Goal: Check status: Check status

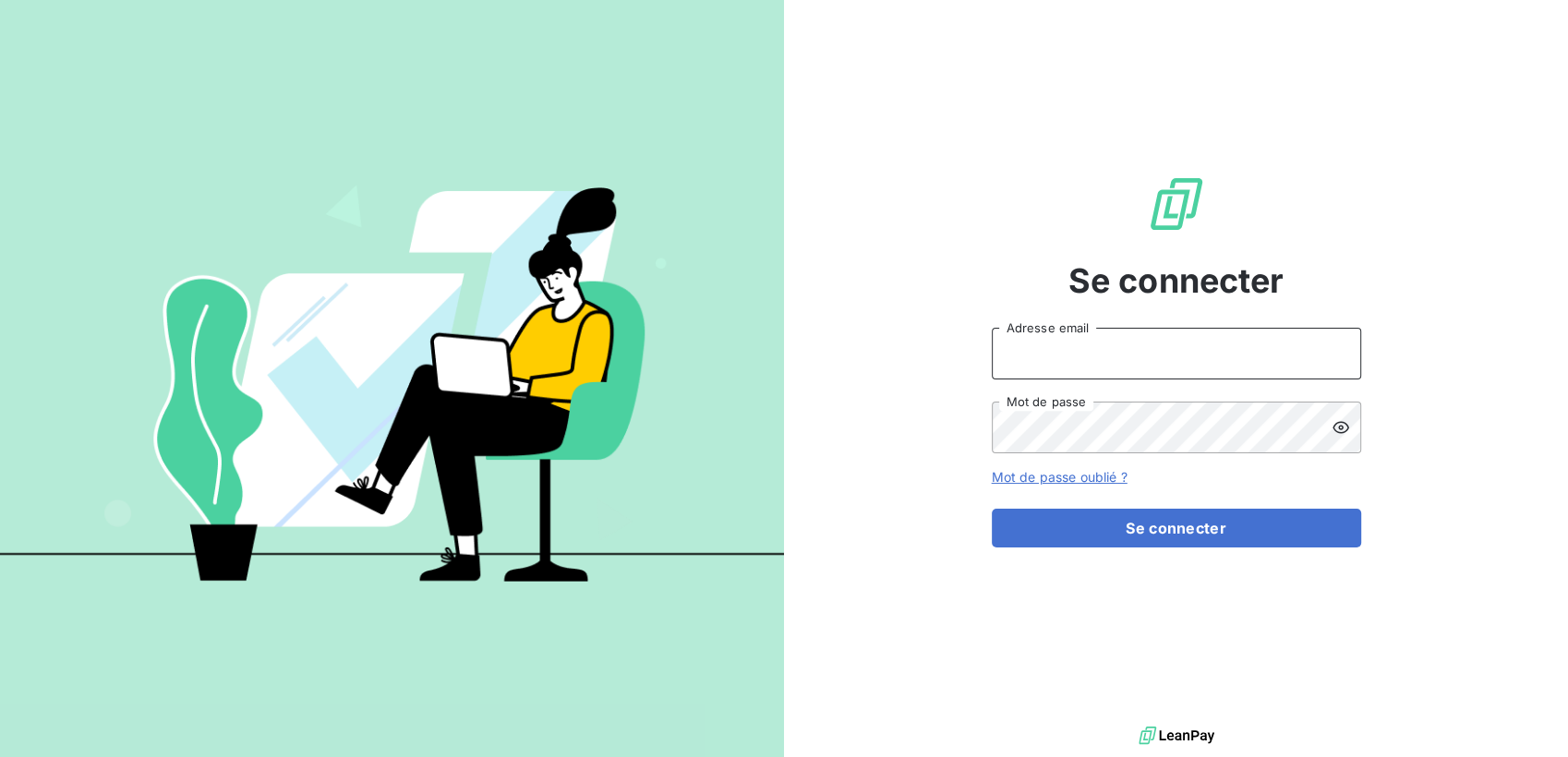
click at [1148, 358] on input "Adresse email" at bounding box center [1176, 354] width 370 height 52
type input "[DOMAIN_NAME][EMAIL_ADDRESS][DOMAIN_NAME]"
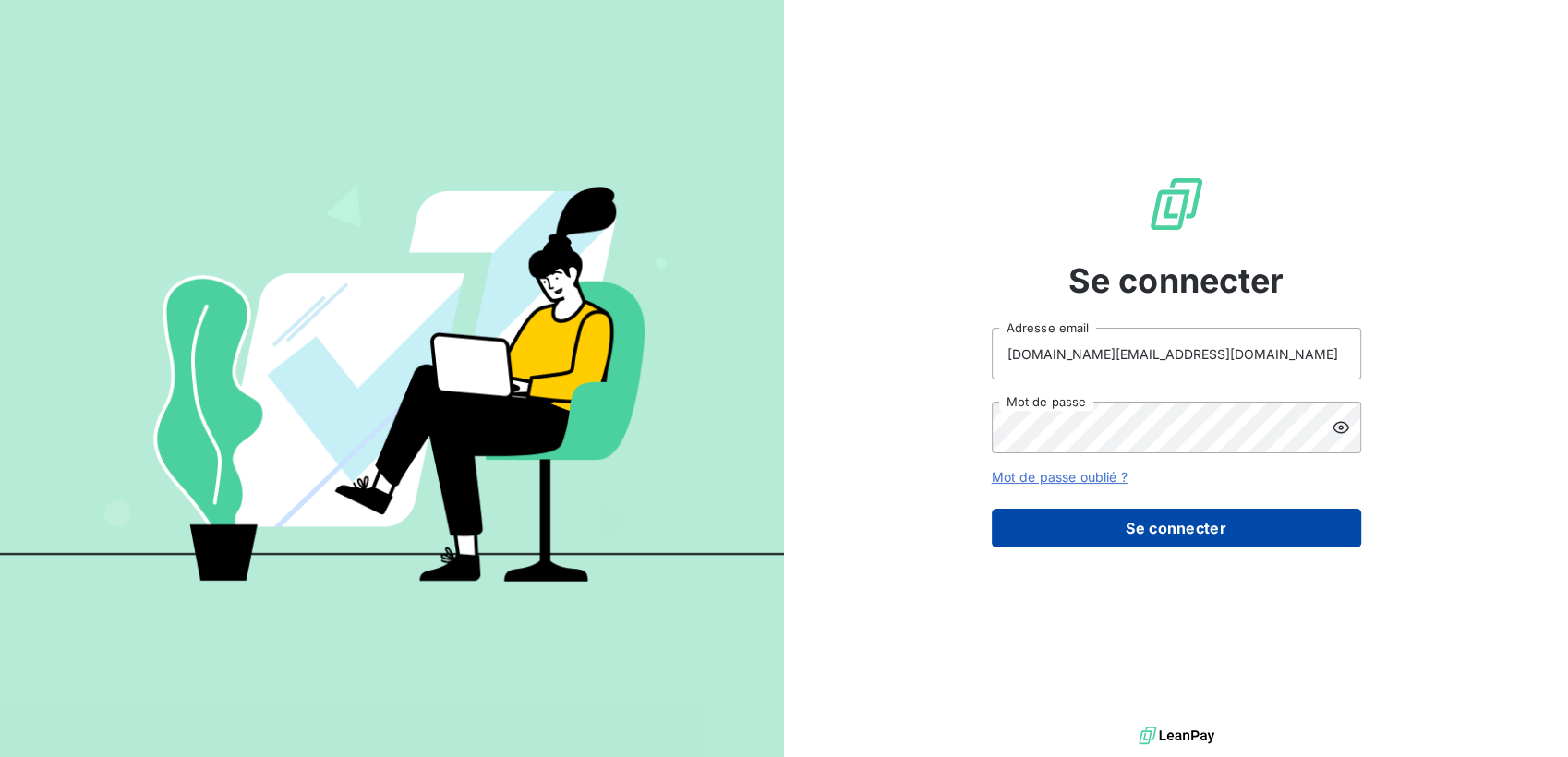
click at [1150, 529] on button "Se connecter" at bounding box center [1176, 528] width 370 height 39
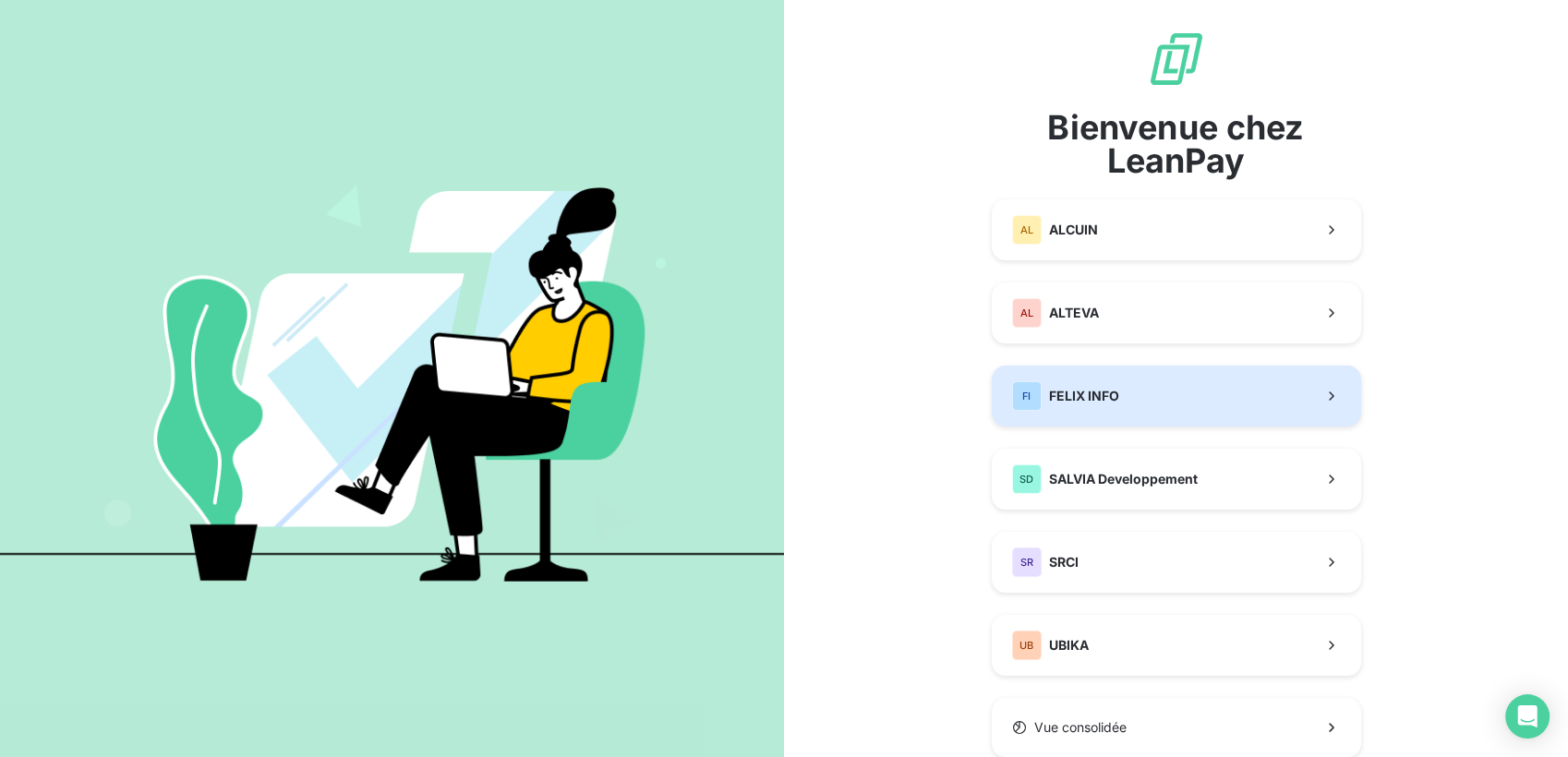
click at [1092, 407] on div "FI FELIX INFO" at bounding box center [1066, 395] width 107 height 29
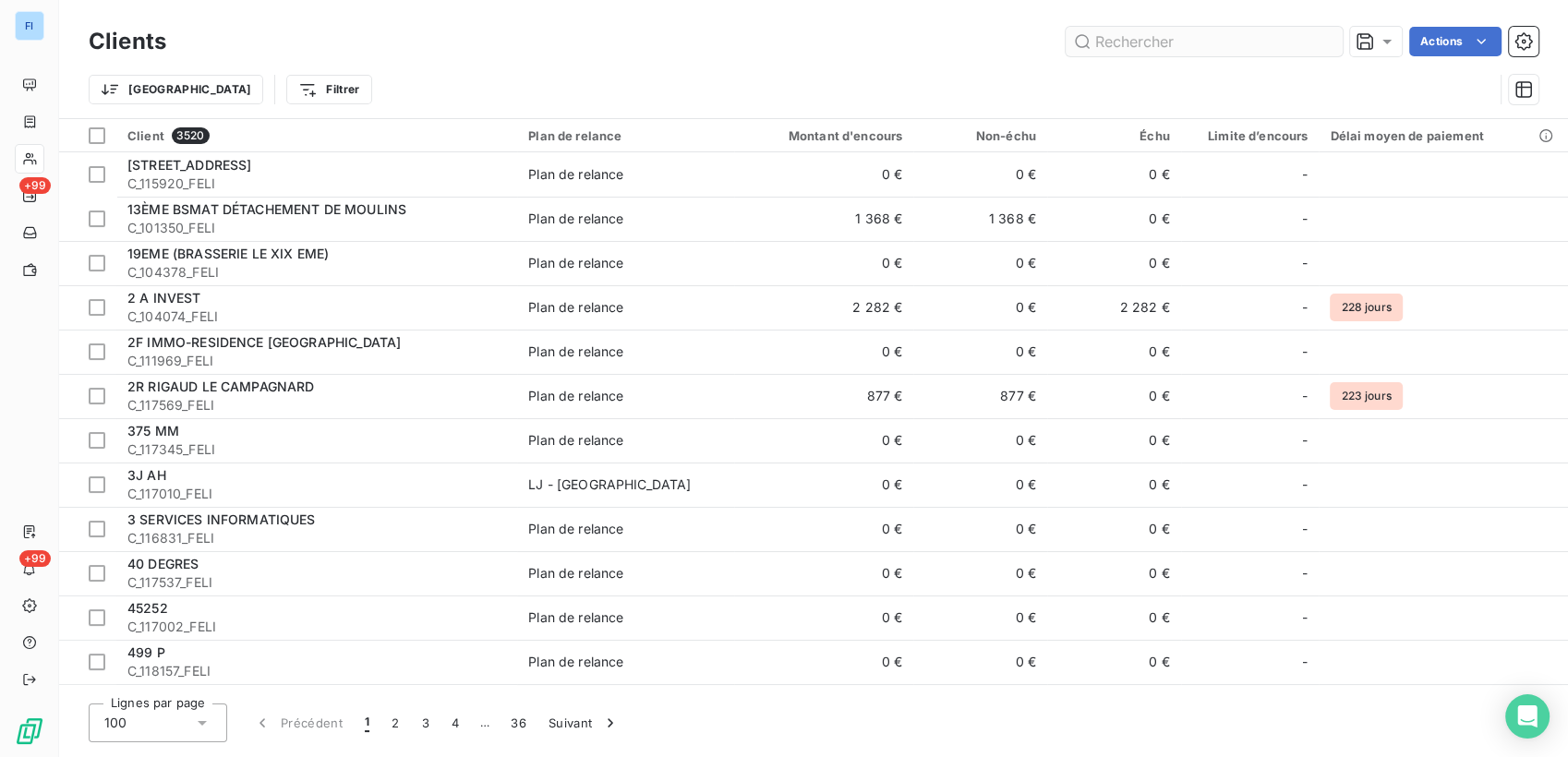
click at [1134, 49] on input "text" at bounding box center [1204, 40] width 277 height 29
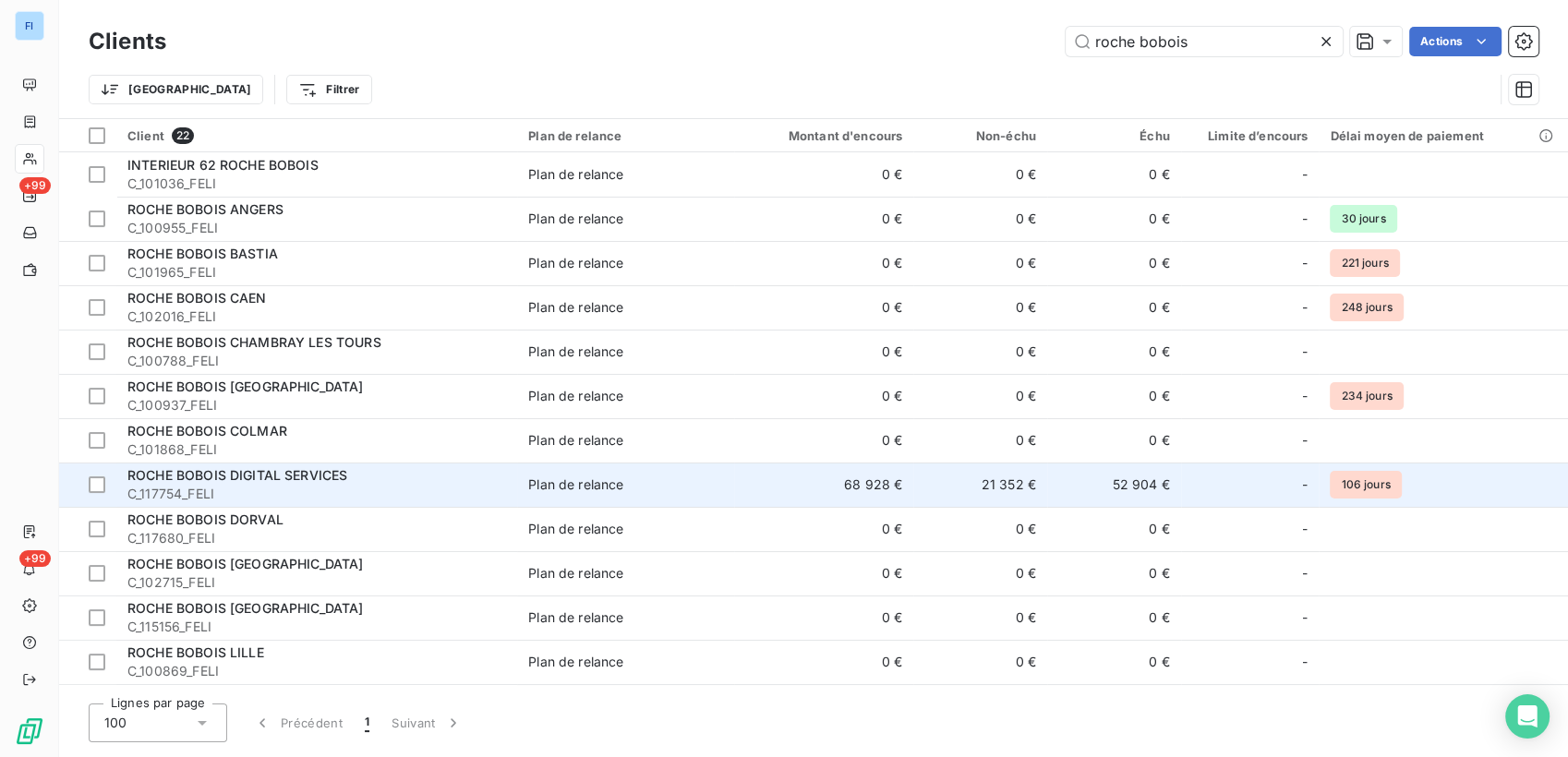
type input "roche bobois"
click at [630, 496] on td "Plan de relance" at bounding box center [626, 484] width 217 height 44
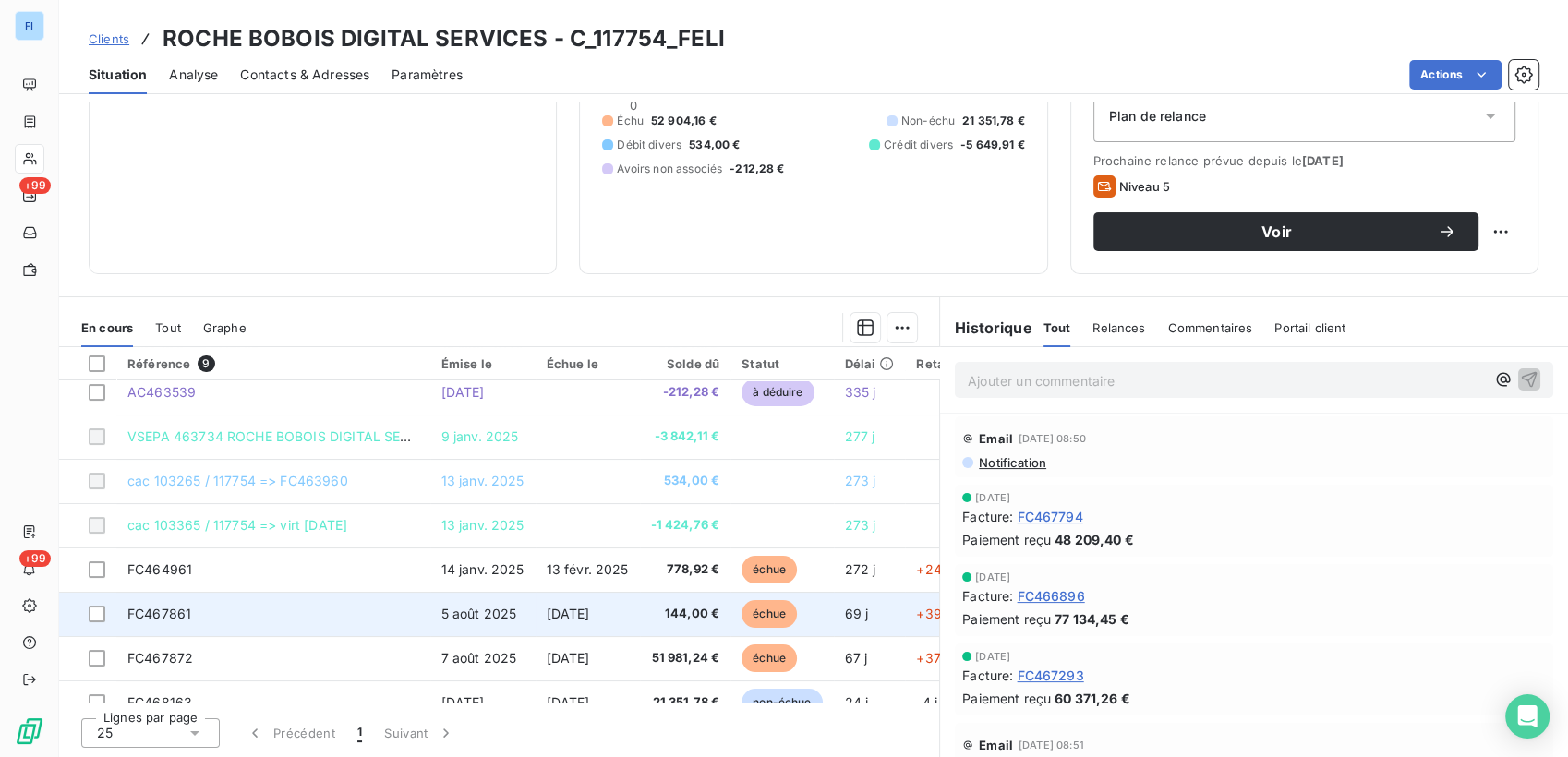
scroll to position [84, 0]
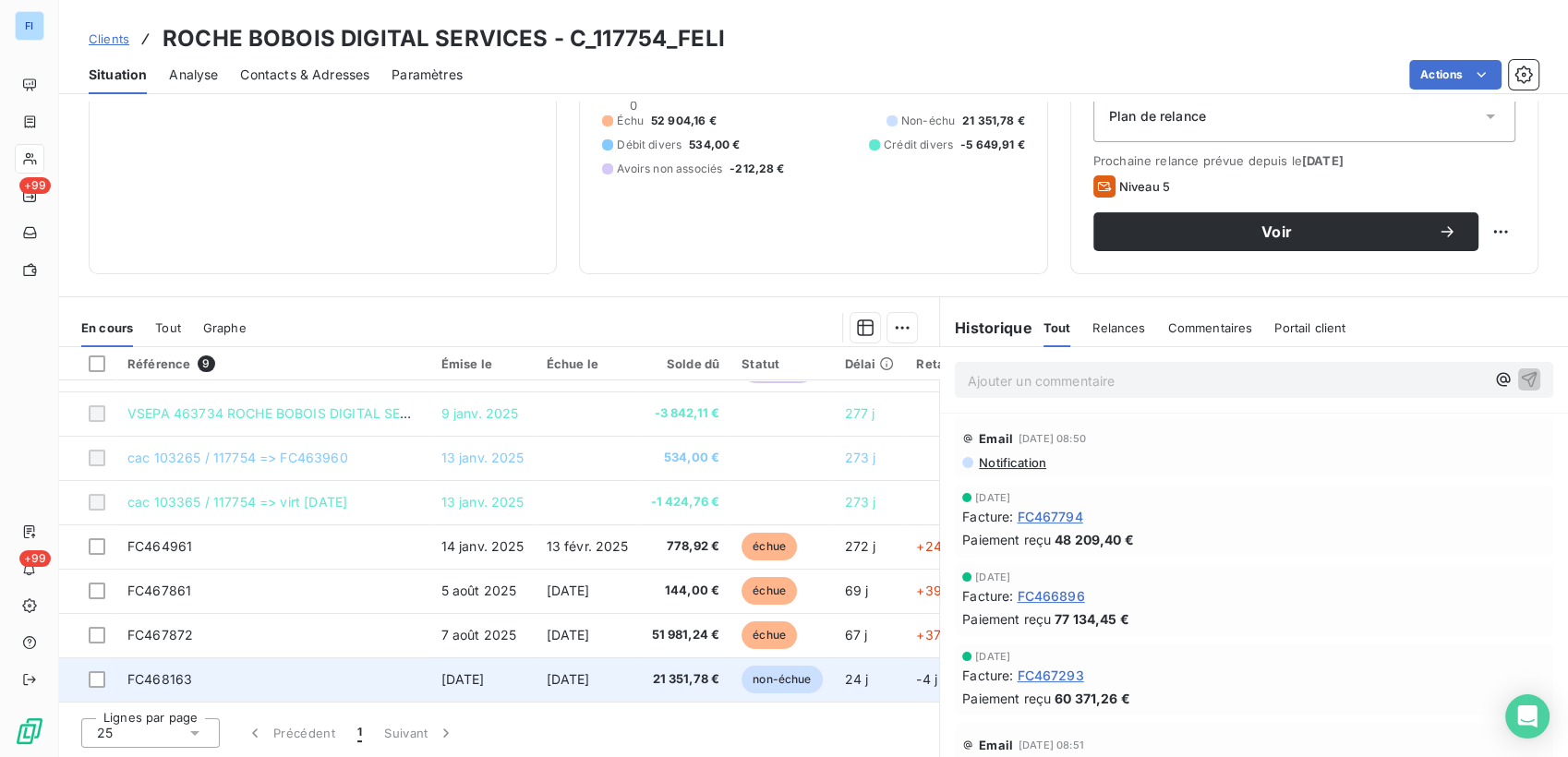
click at [528, 670] on td "[DATE]" at bounding box center [483, 679] width 105 height 44
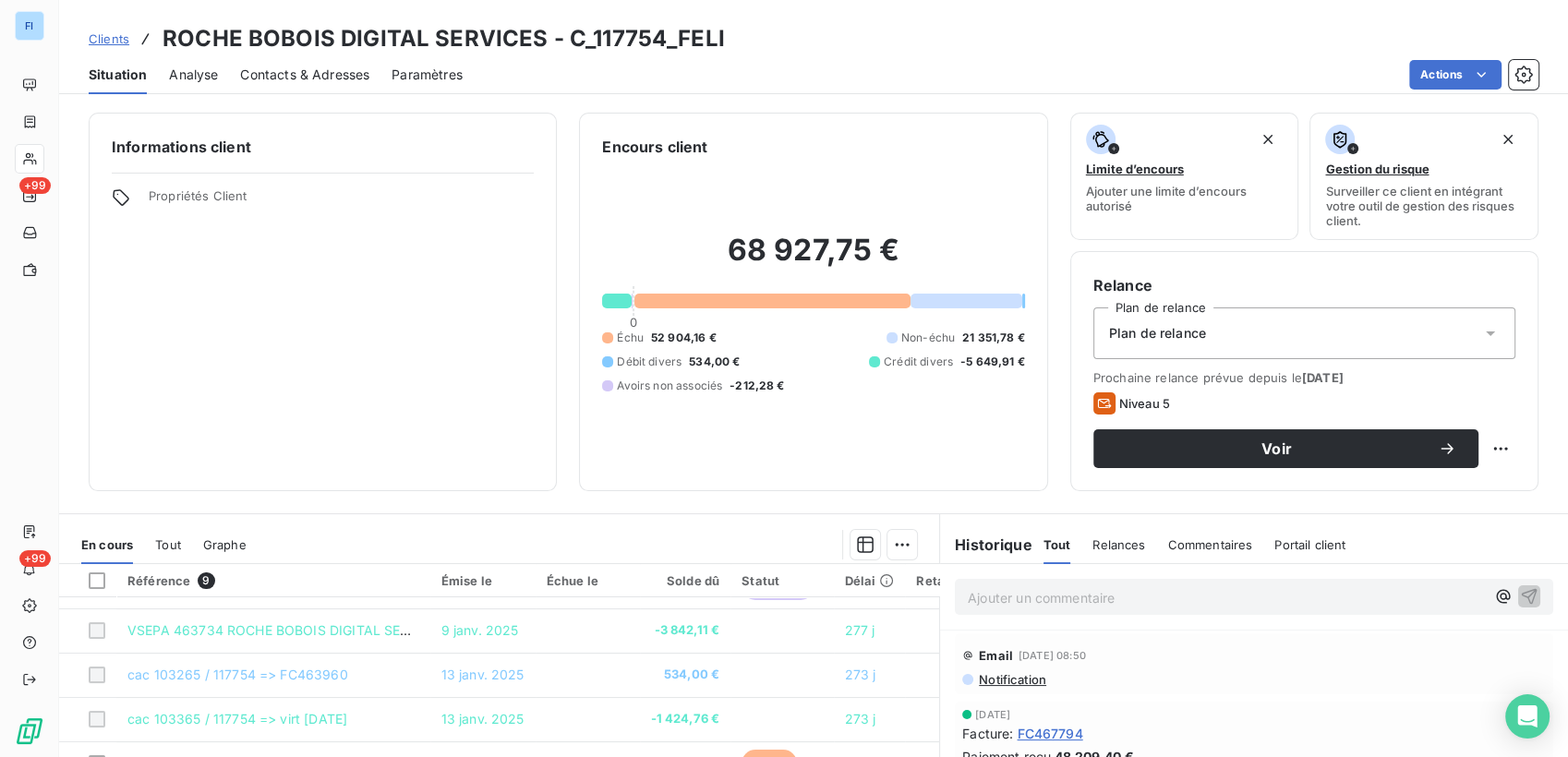
scroll to position [84, 0]
click at [179, 543] on span "Tout" at bounding box center [167, 544] width 25 height 15
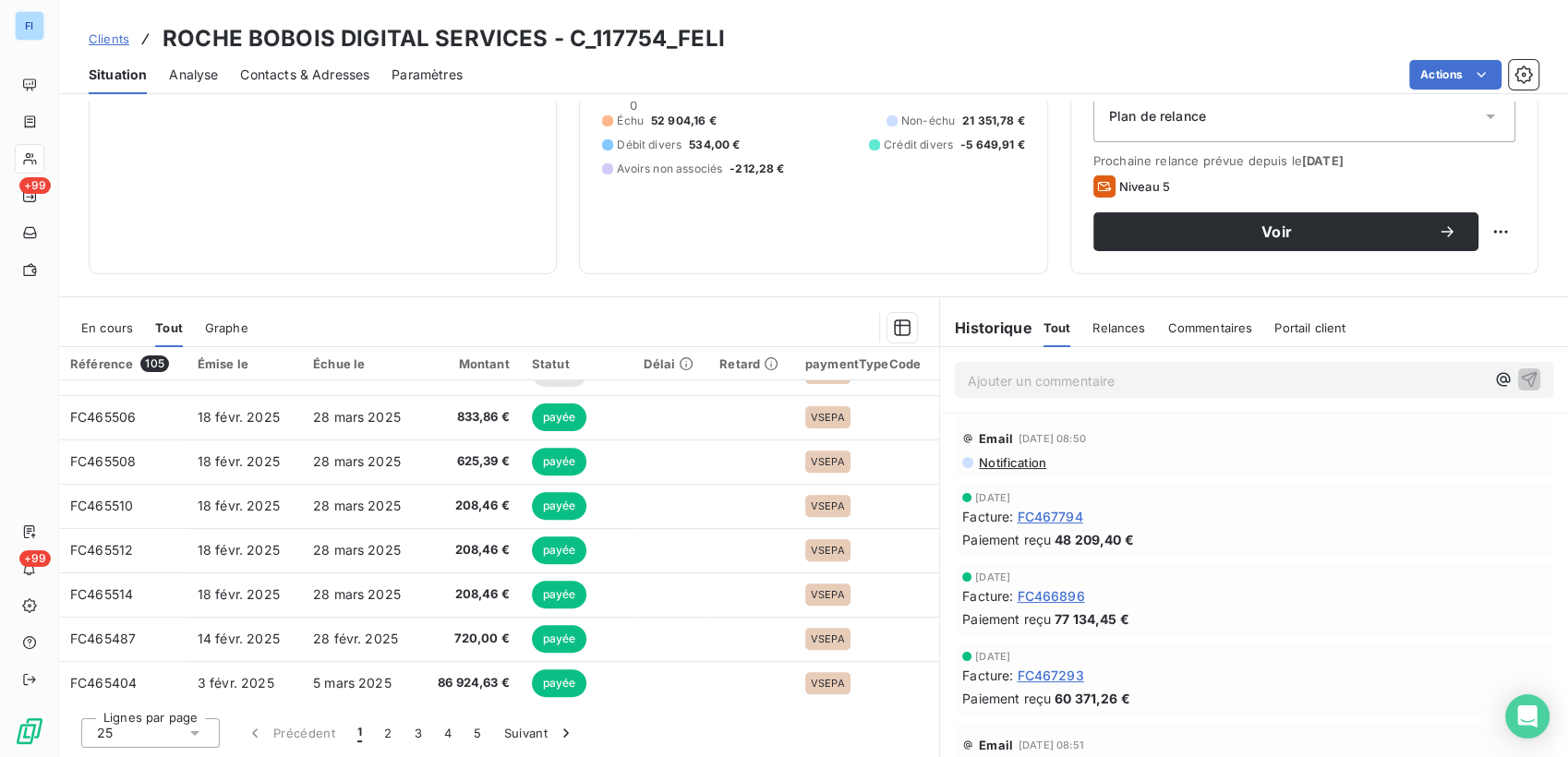
scroll to position [785, 0]
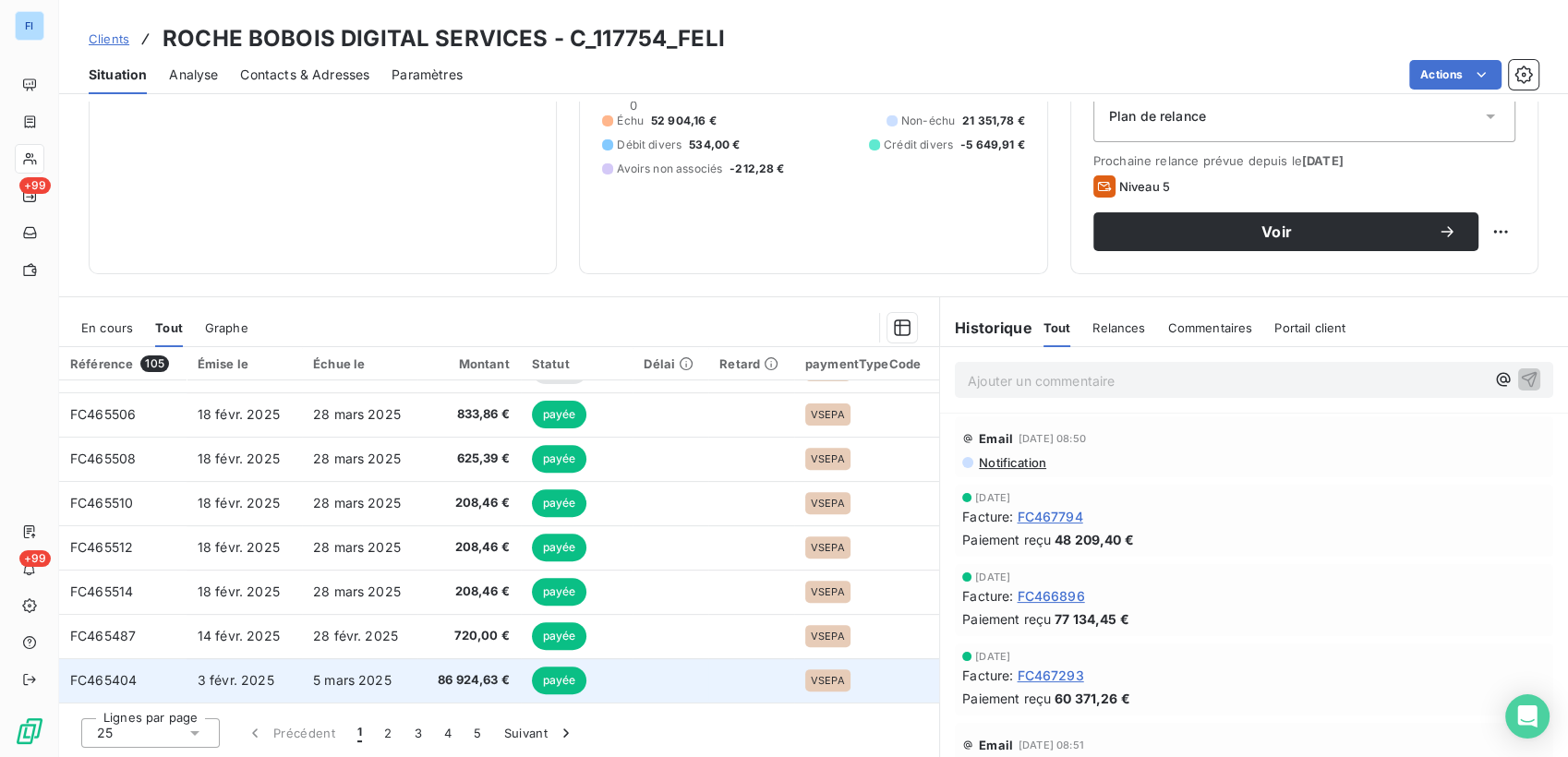
click at [437, 686] on span "86 924,63 €" at bounding box center [469, 681] width 81 height 19
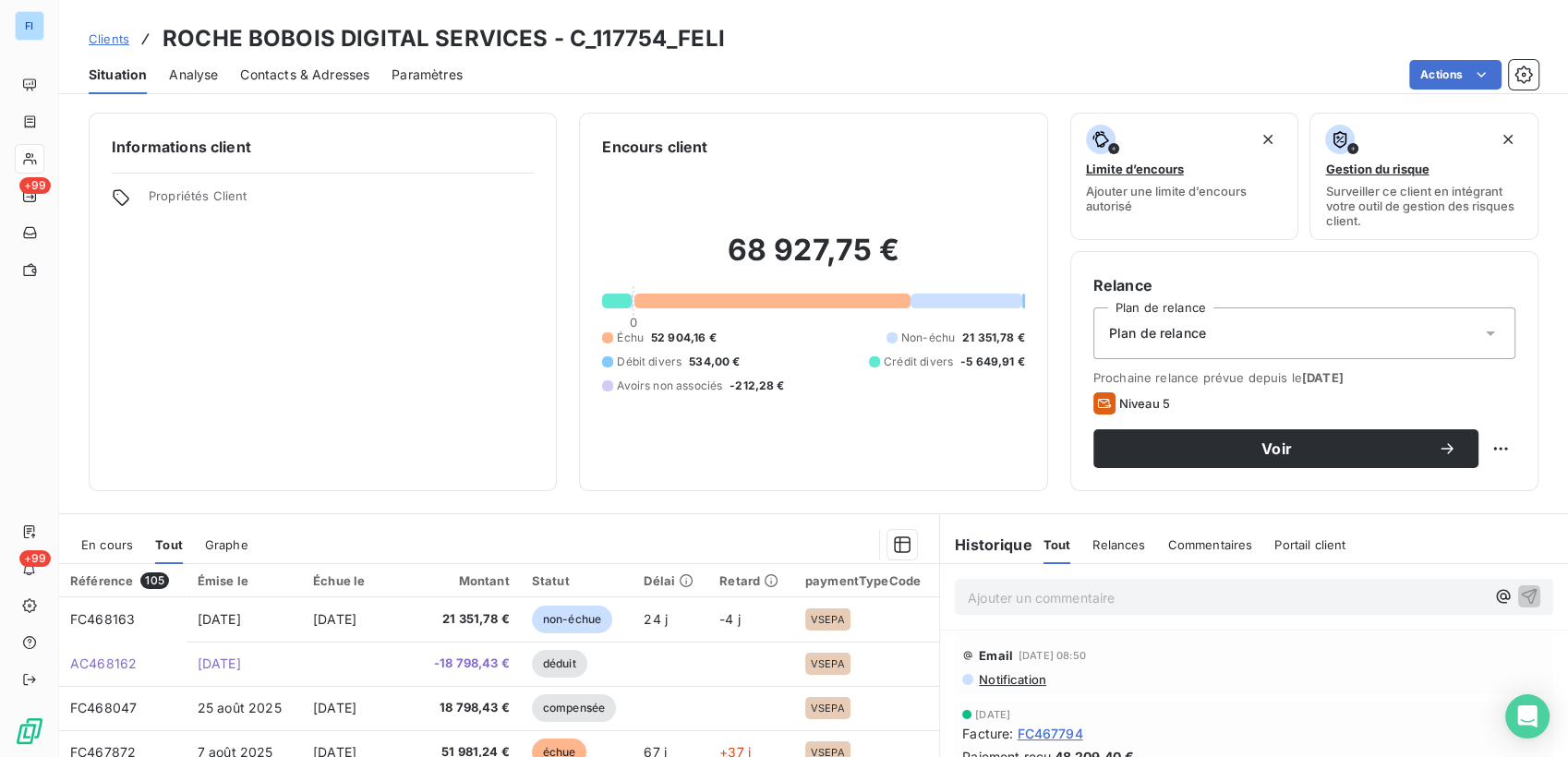
click at [350, 416] on div "Informations client Propriétés Client" at bounding box center [323, 302] width 468 height 379
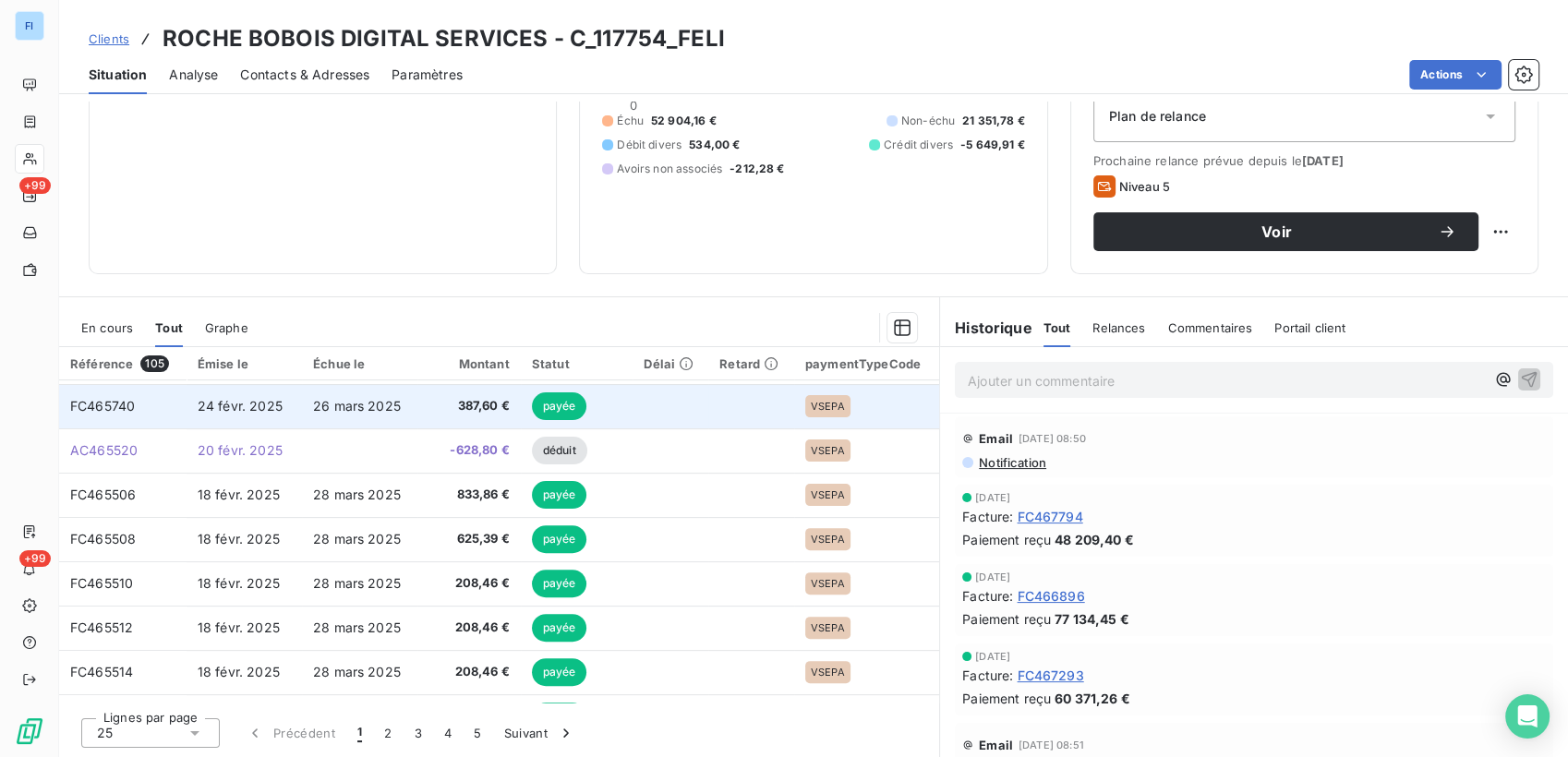
scroll to position [785, 0]
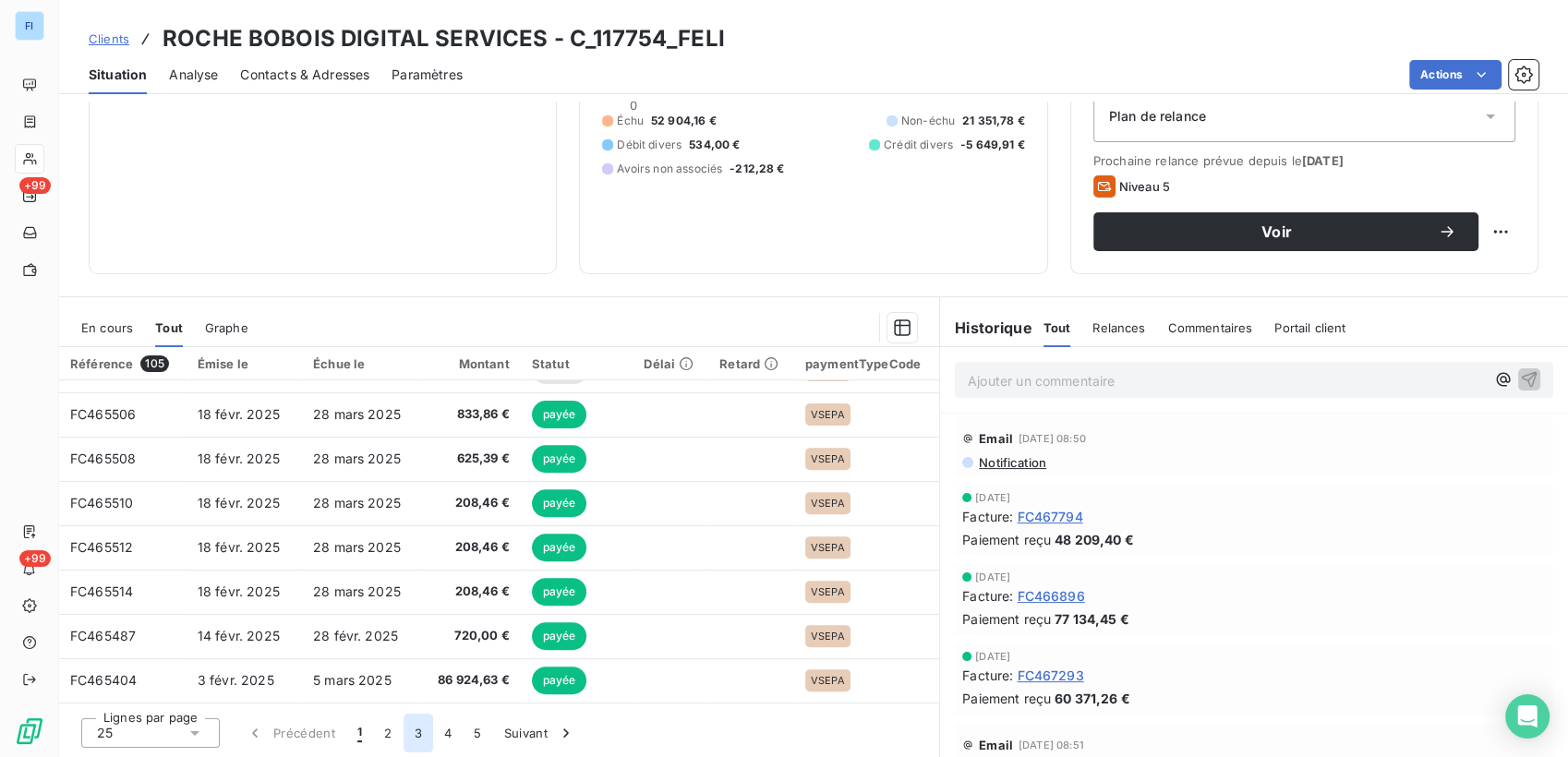
click at [414, 734] on button "3" at bounding box center [418, 733] width 29 height 39
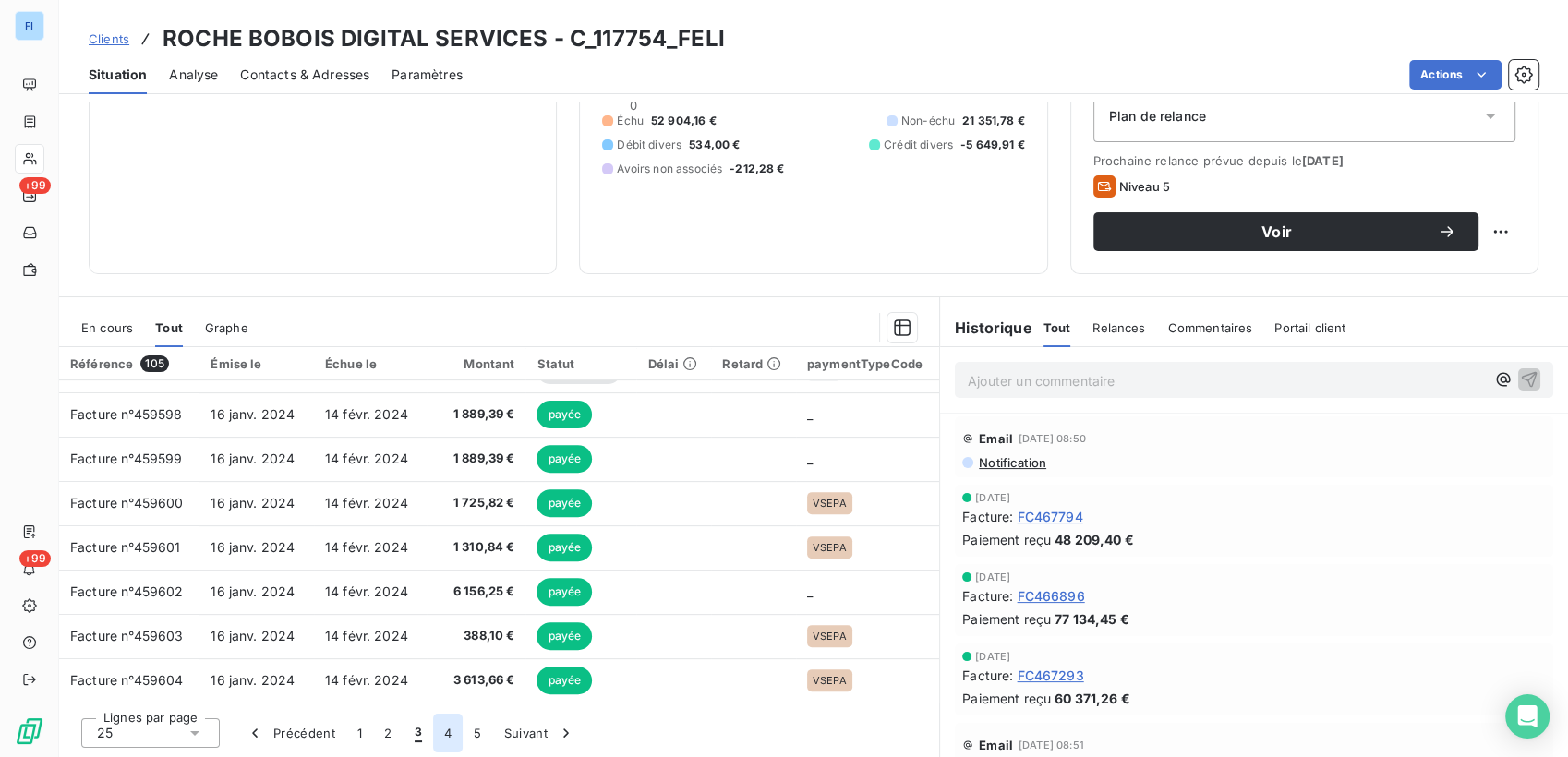
click at [443, 738] on button "4" at bounding box center [447, 733] width 29 height 39
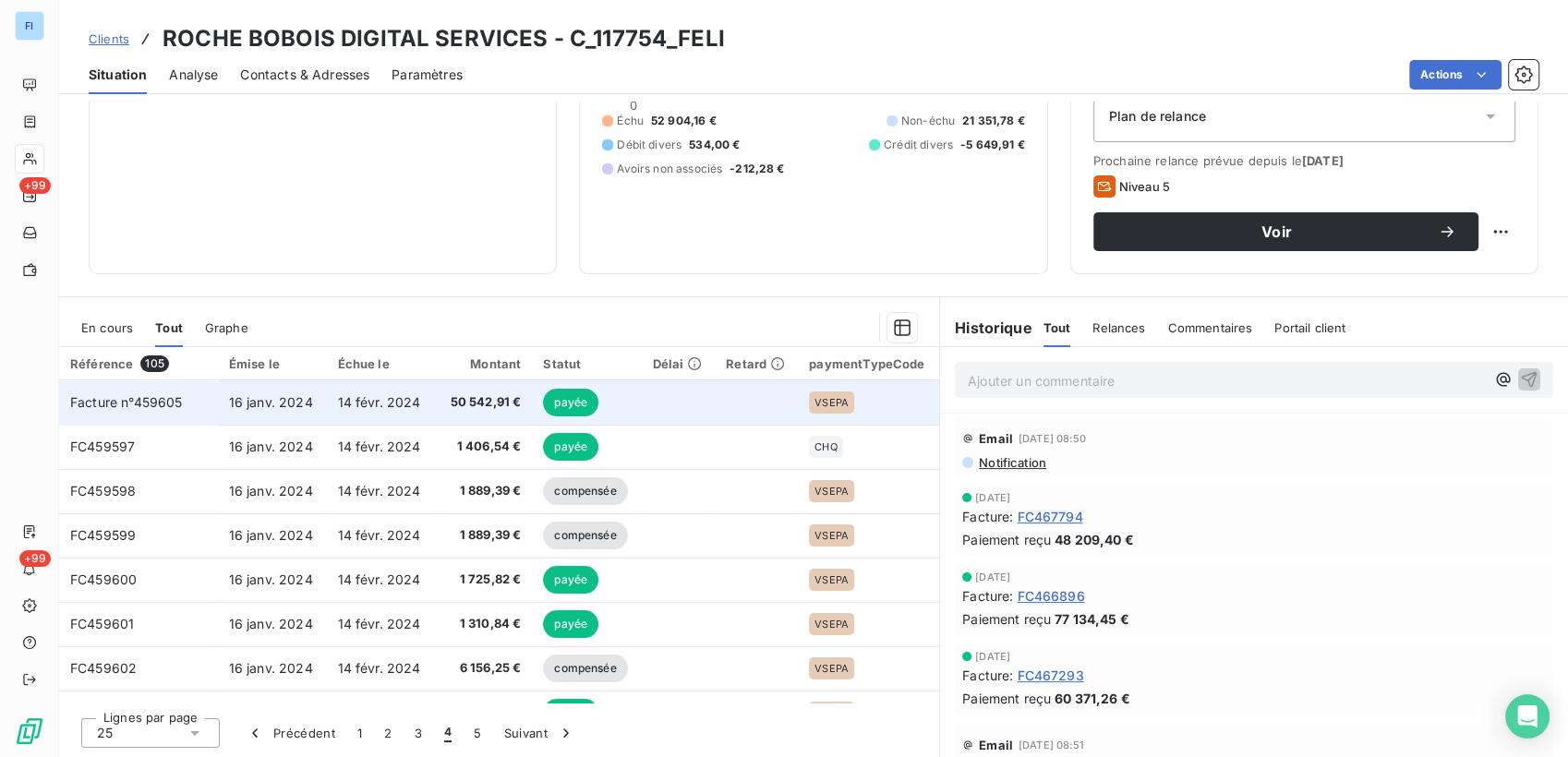
click at [448, 402] on span "50 542,91 €" at bounding box center [484, 402] width 73 height 19
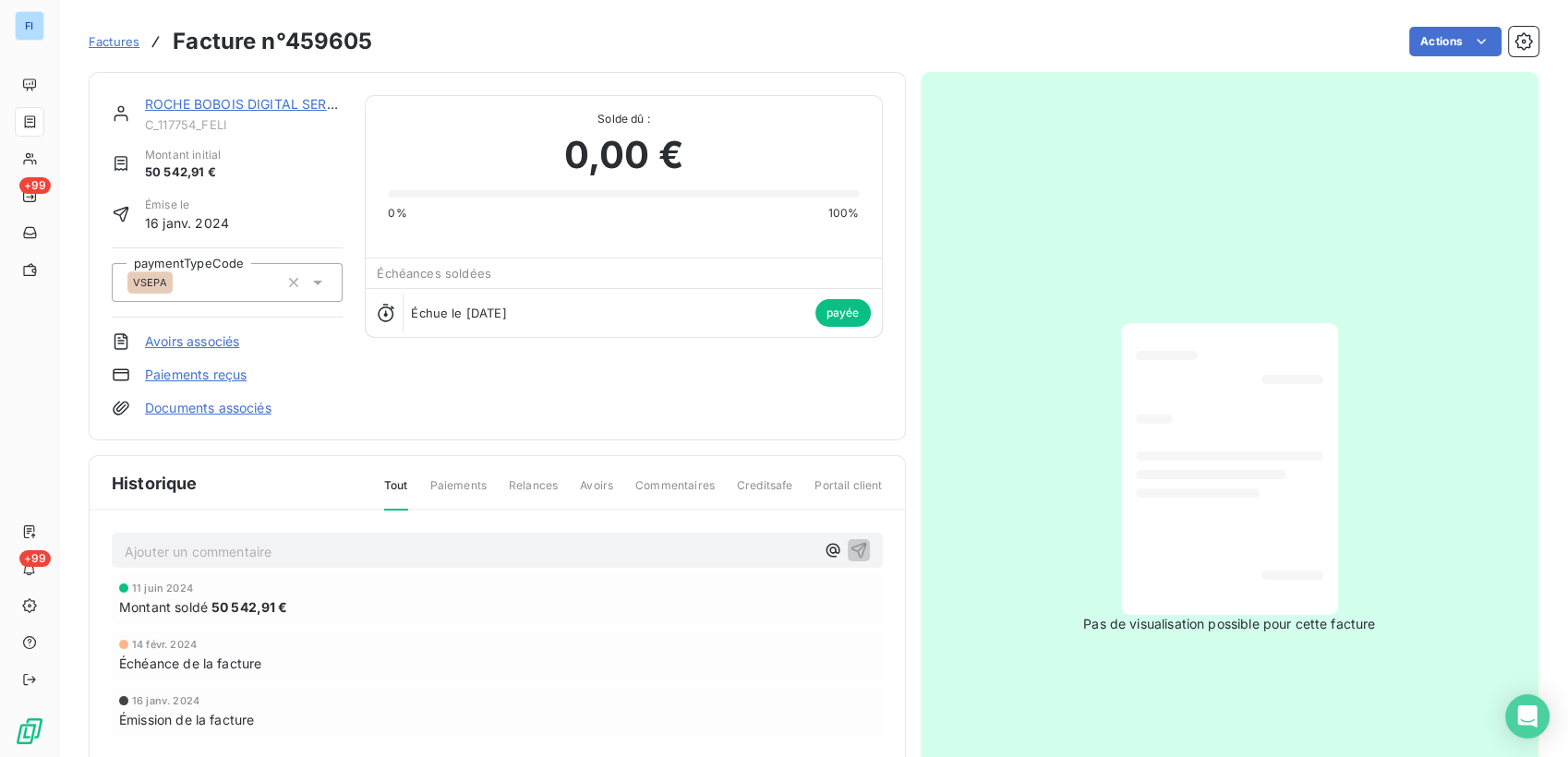
click at [498, 406] on div "ROCHE BOBOIS DIGITAL SERVICES C_117754_FELI Montant initial 50 542,91 € Émise l…" at bounding box center [498, 256] width 771 height 323
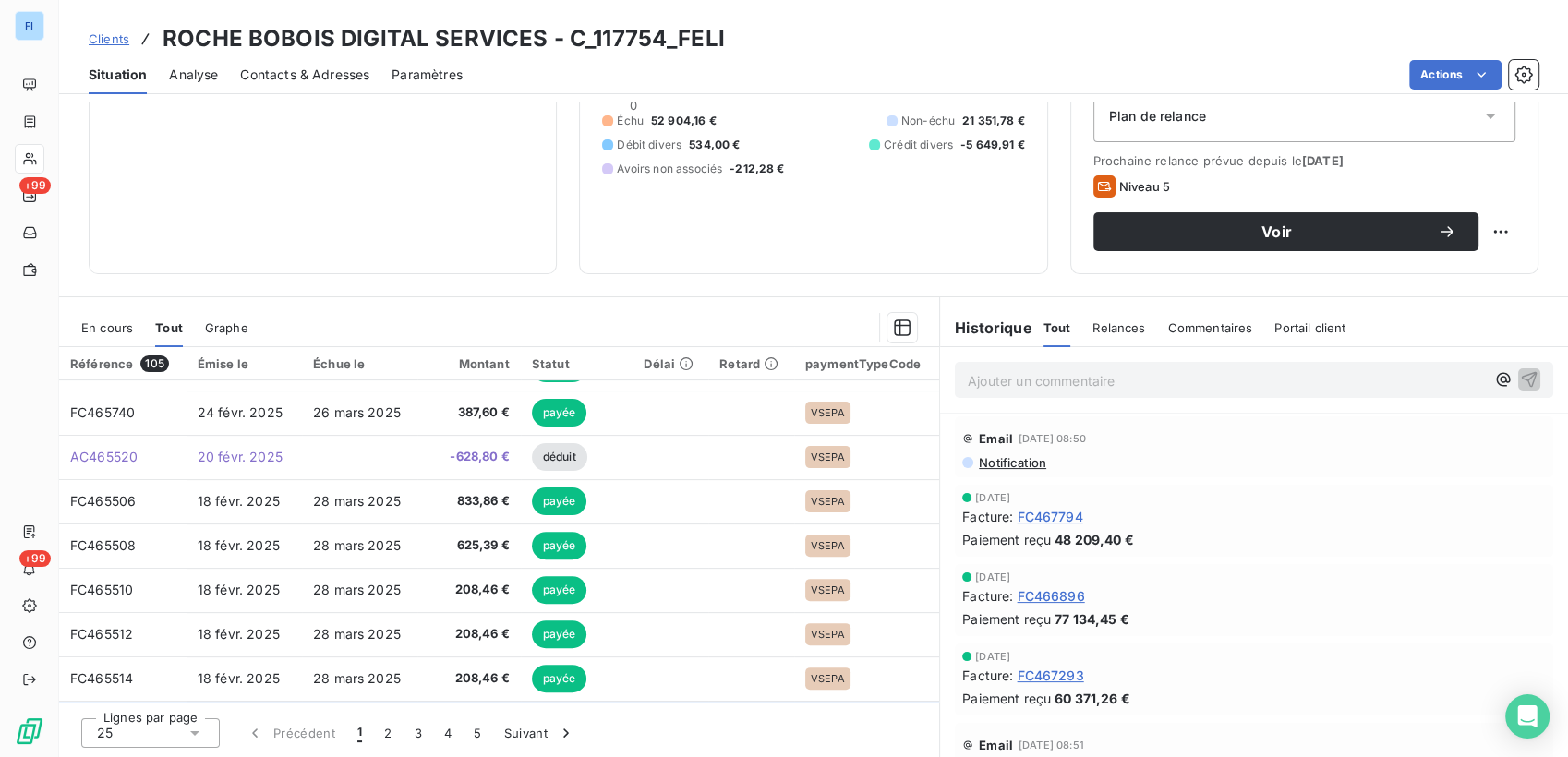
scroll to position [785, 0]
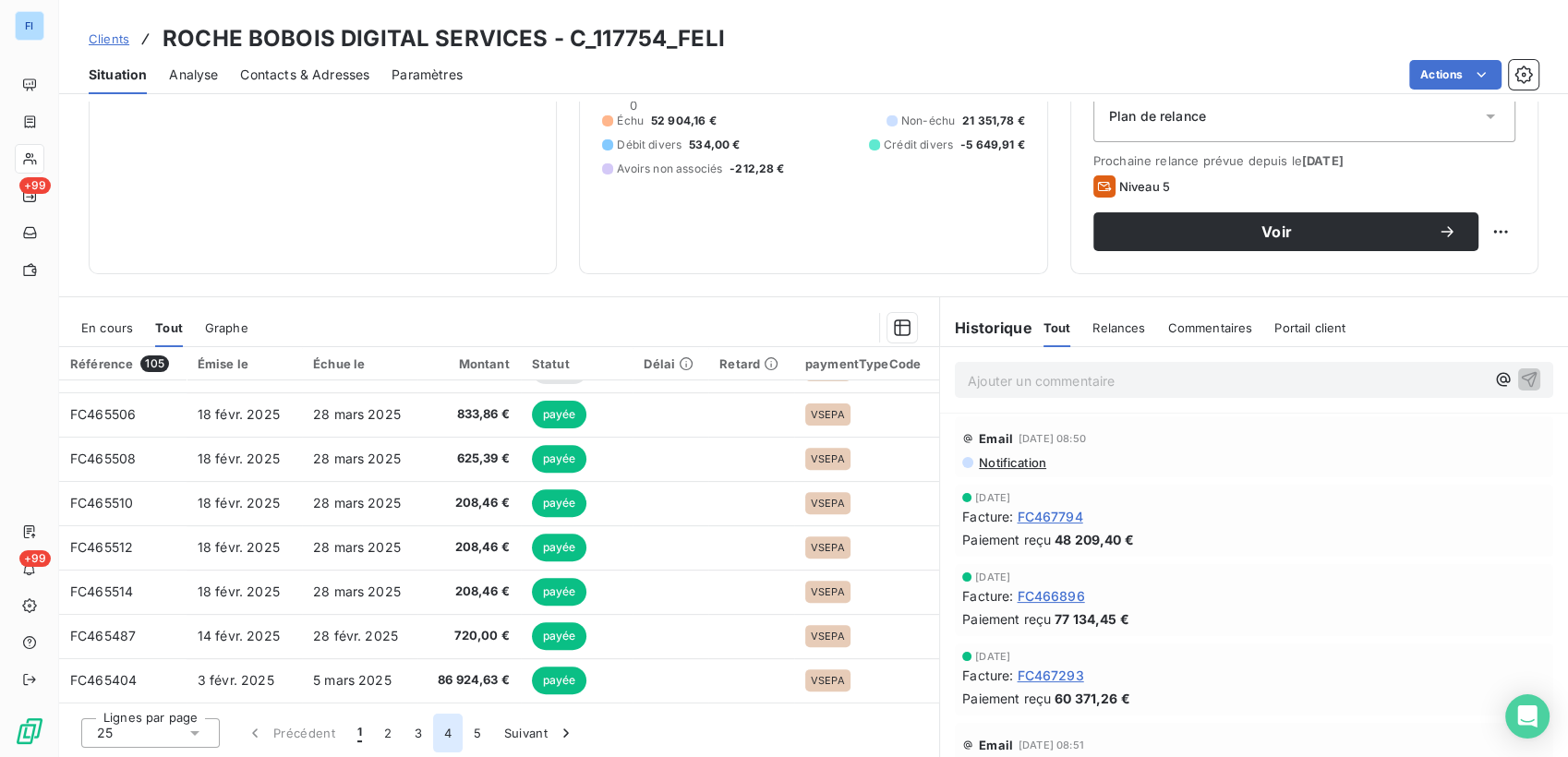
click at [442, 735] on button "4" at bounding box center [447, 733] width 29 height 39
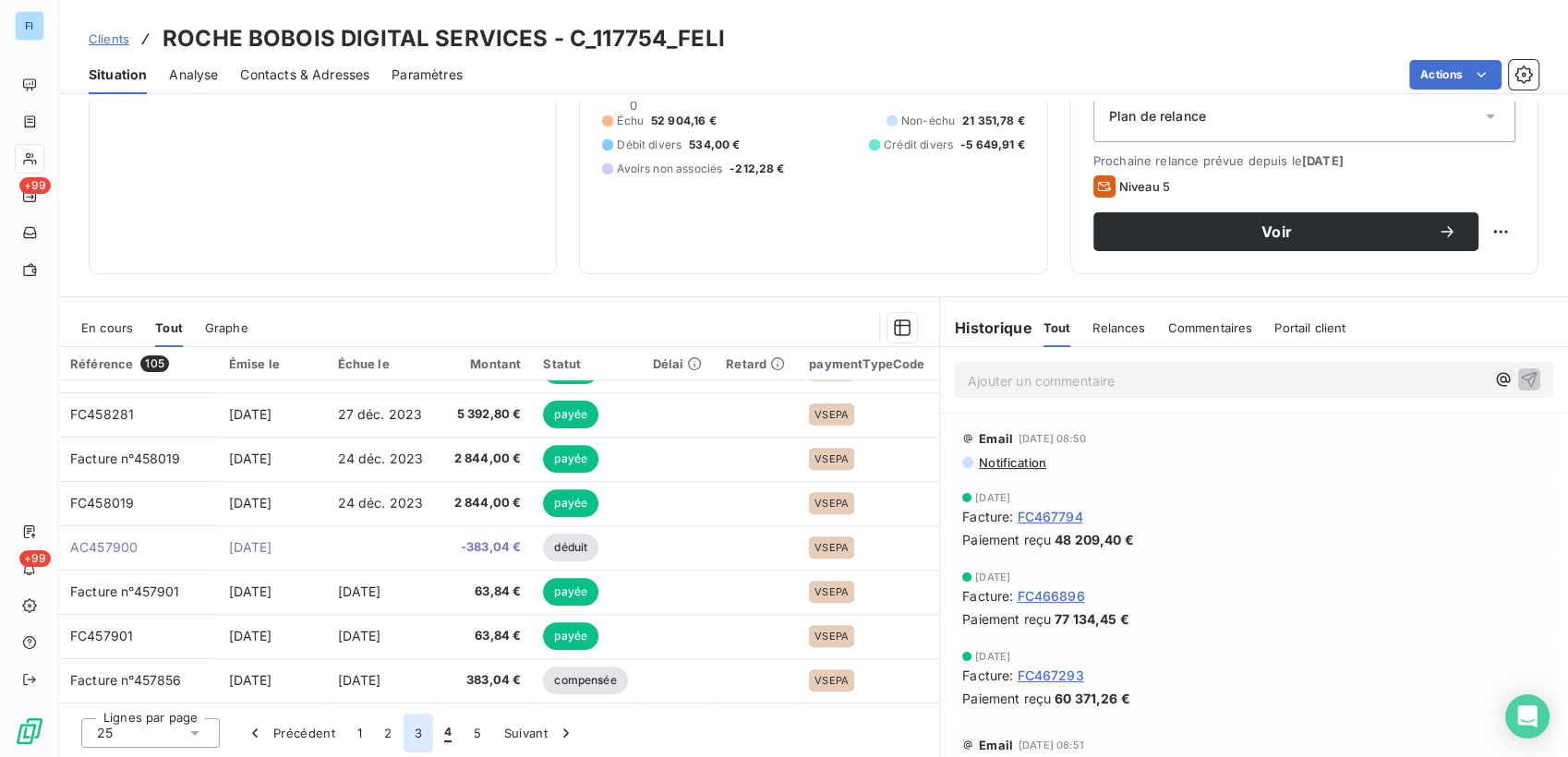
click at [410, 727] on button "3" at bounding box center [418, 733] width 29 height 39
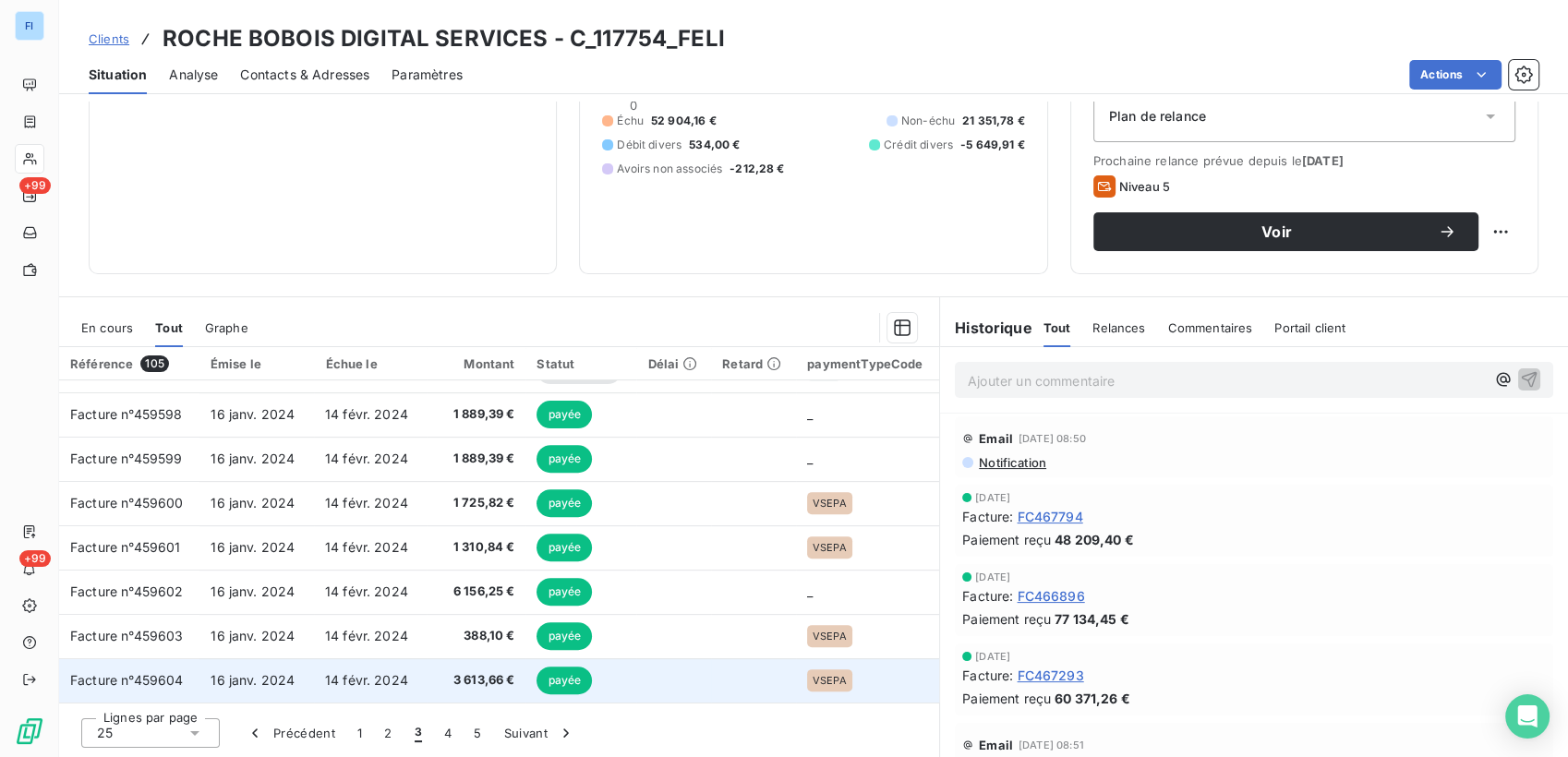
click at [277, 683] on span "16 janv. 2024" at bounding box center [252, 680] width 84 height 16
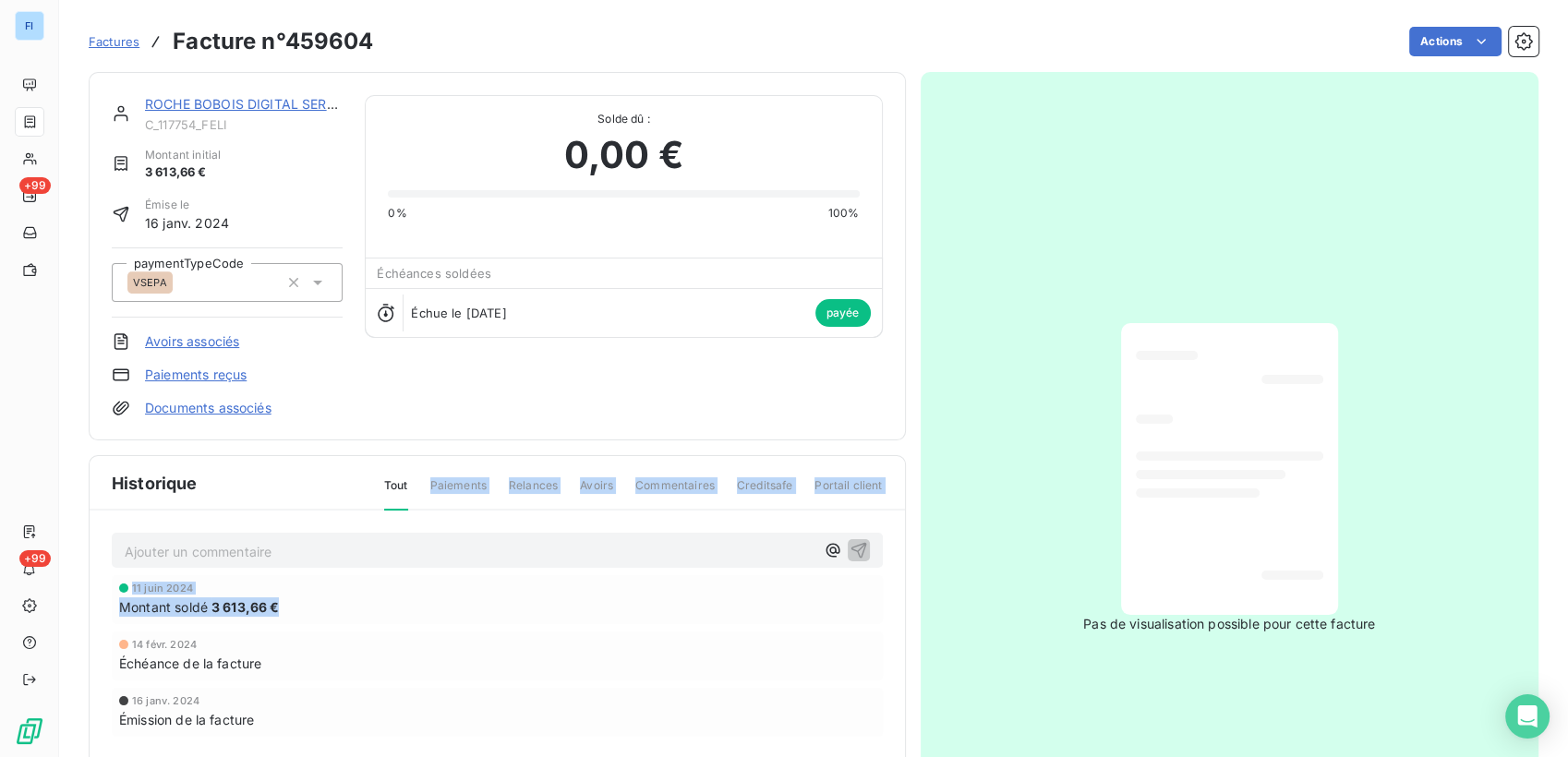
drag, startPoint x: 403, startPoint y: 488, endPoint x: 381, endPoint y: 621, distance: 134.8
click at [381, 621] on div "Historique Tout Paiements Relances Avoirs Commentaires Creditsafe Portail clien…" at bounding box center [497, 670] width 816 height 428
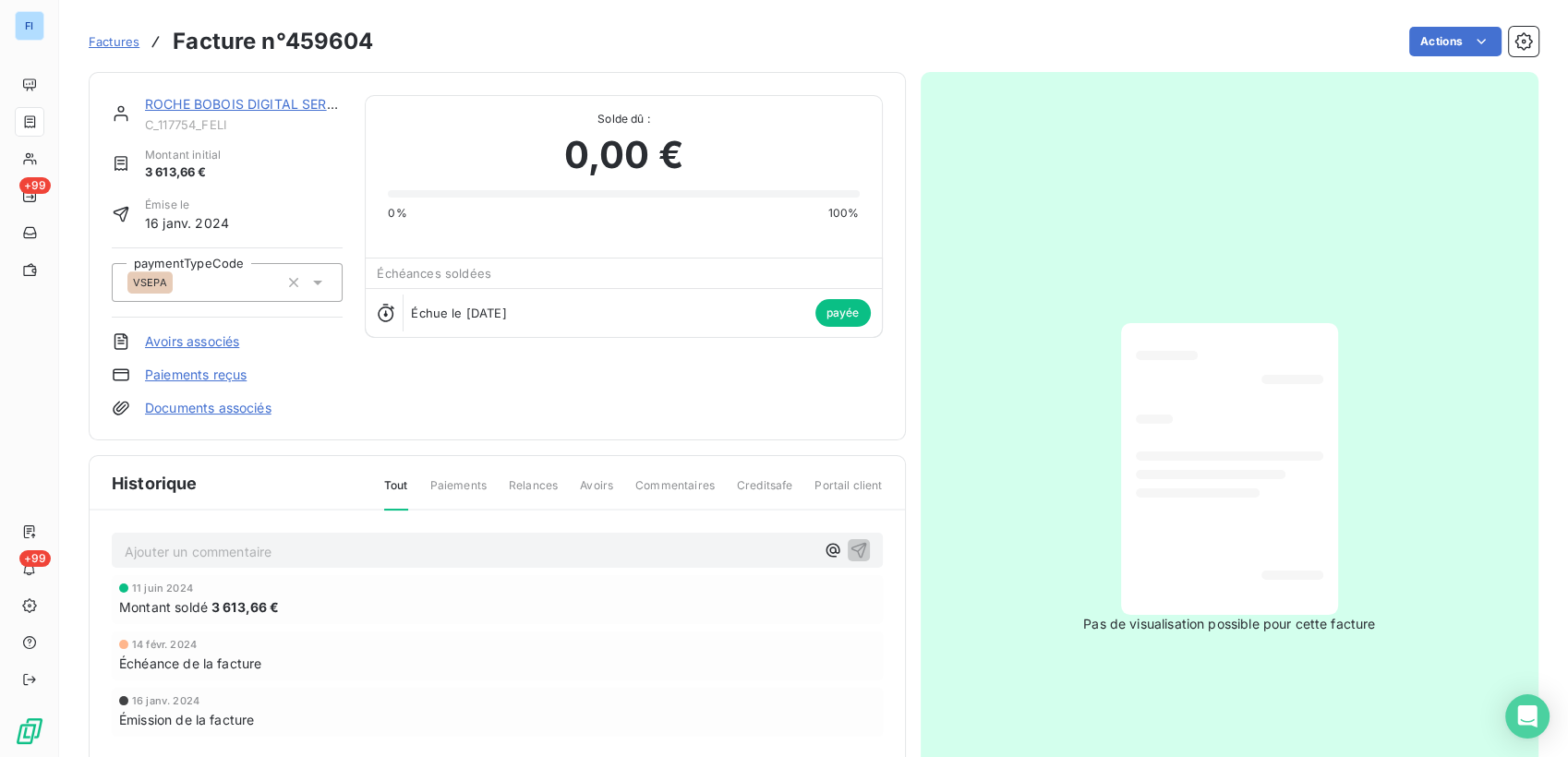
drag, startPoint x: 381, startPoint y: 621, endPoint x: 293, endPoint y: 654, distance: 94.0
click at [293, 654] on div "Échéance de la facture" at bounding box center [498, 663] width 756 height 20
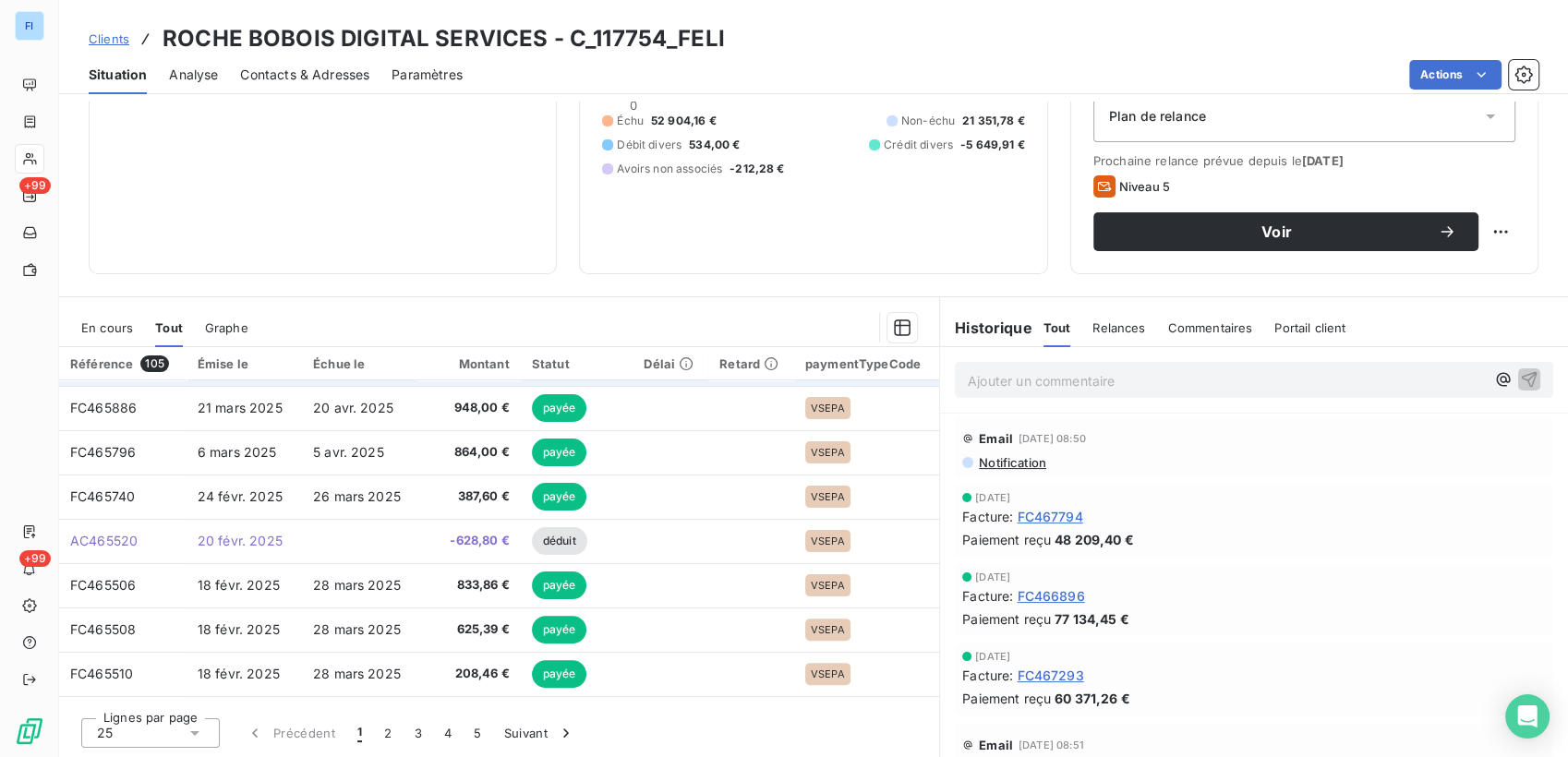
scroll to position [684, 0]
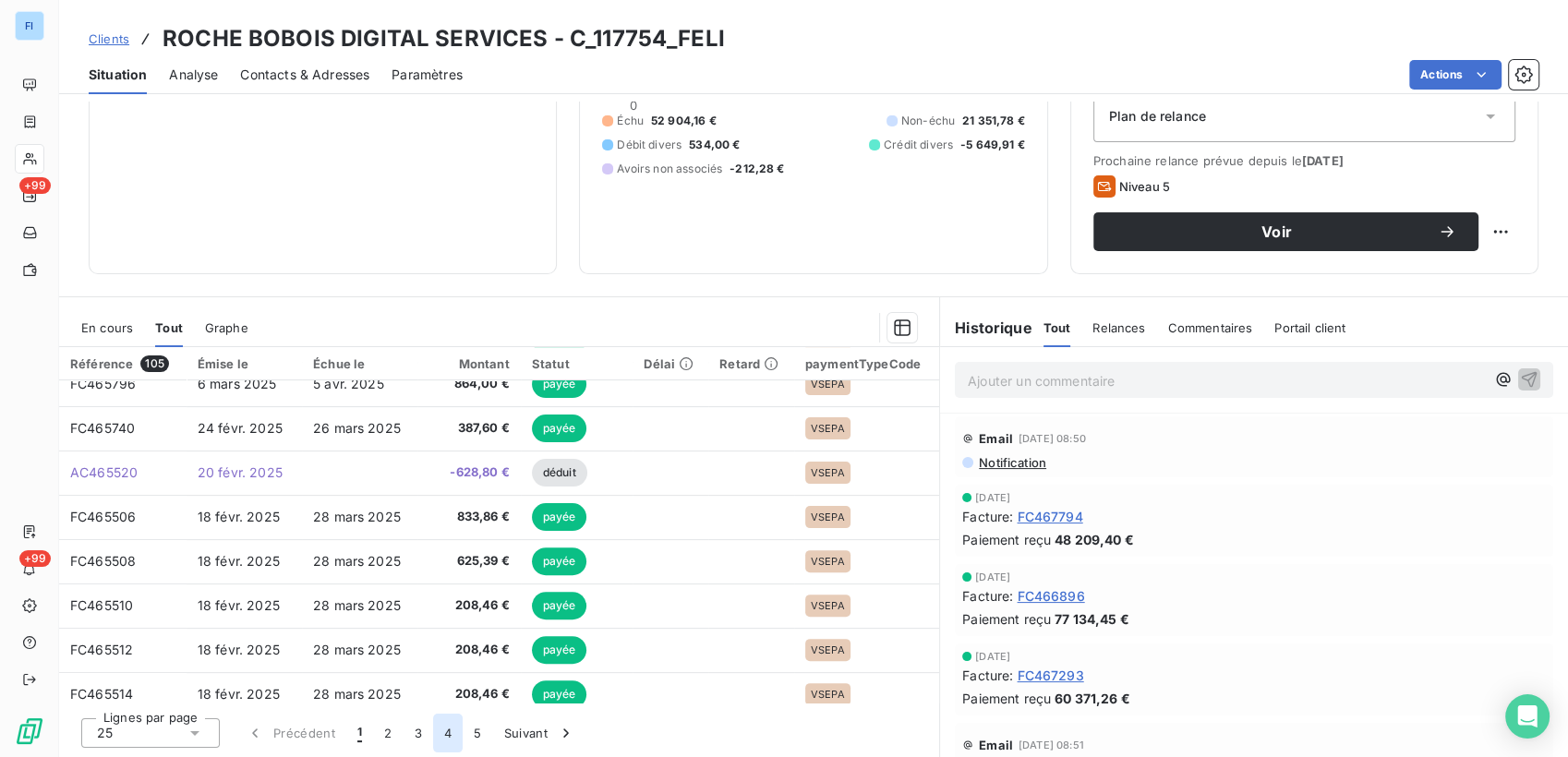
click at [435, 739] on button "4" at bounding box center [447, 733] width 29 height 39
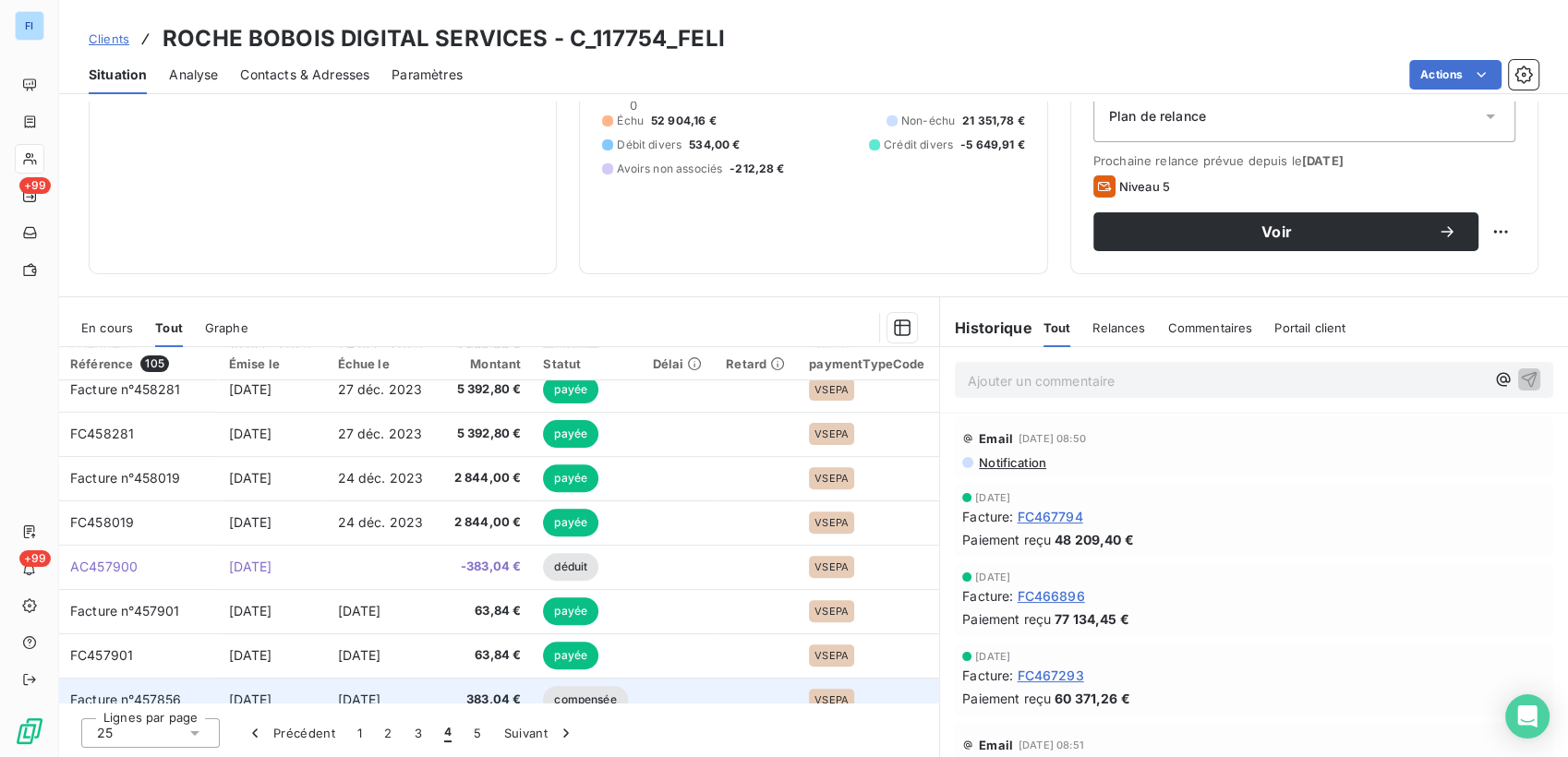
scroll to position [785, 0]
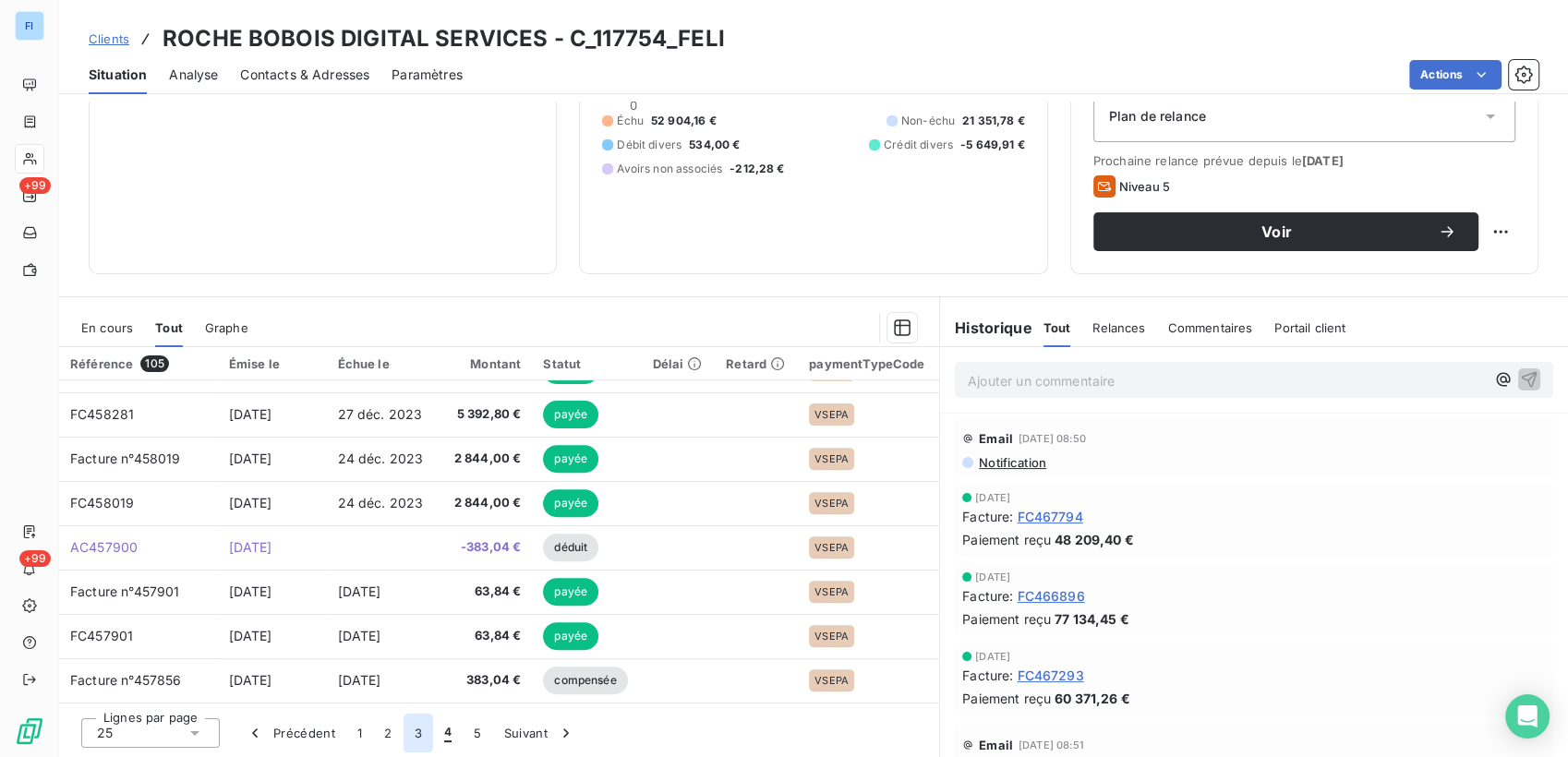
click at [429, 742] on button "3" at bounding box center [418, 733] width 29 height 39
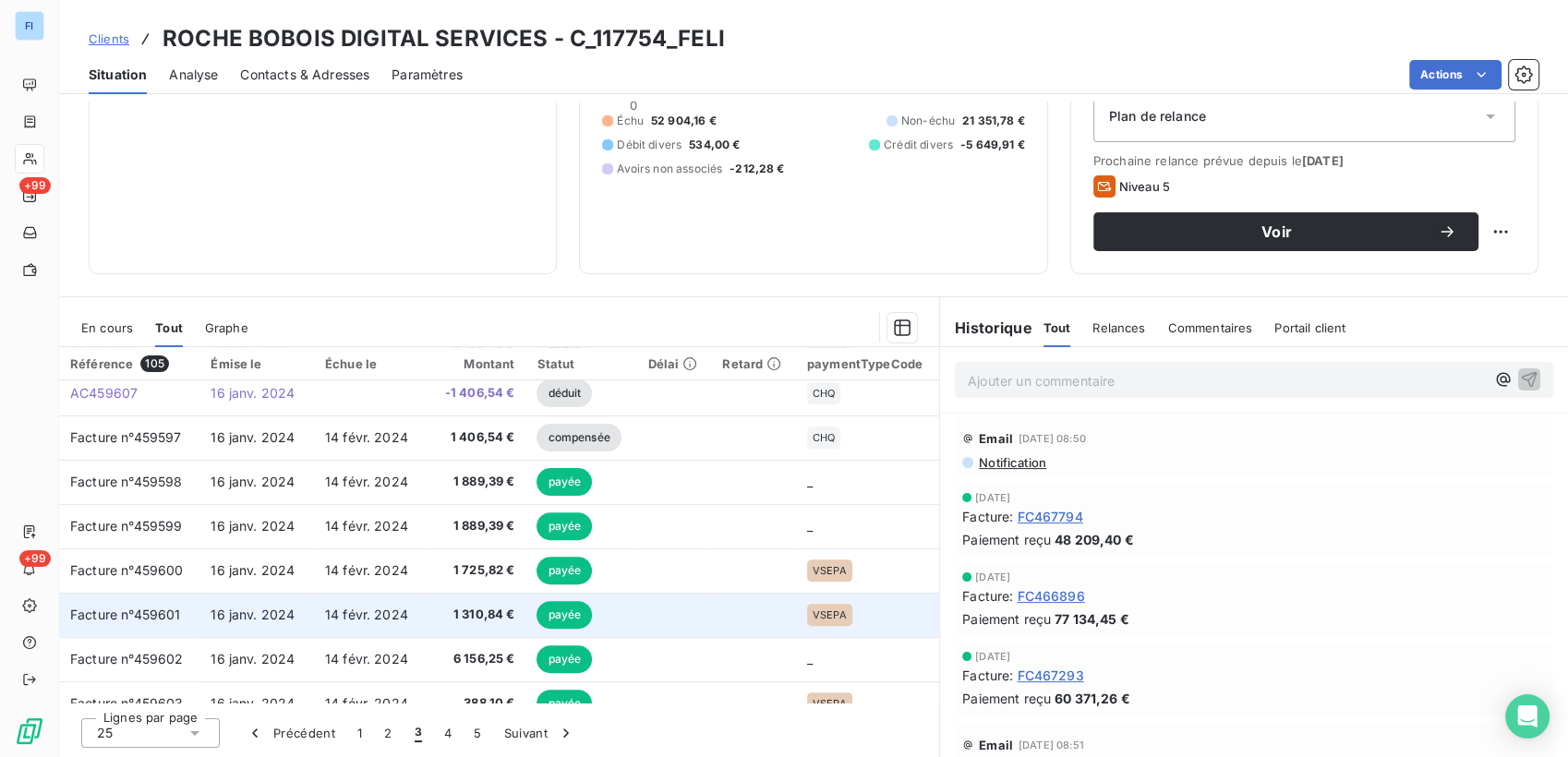
scroll to position [684, 0]
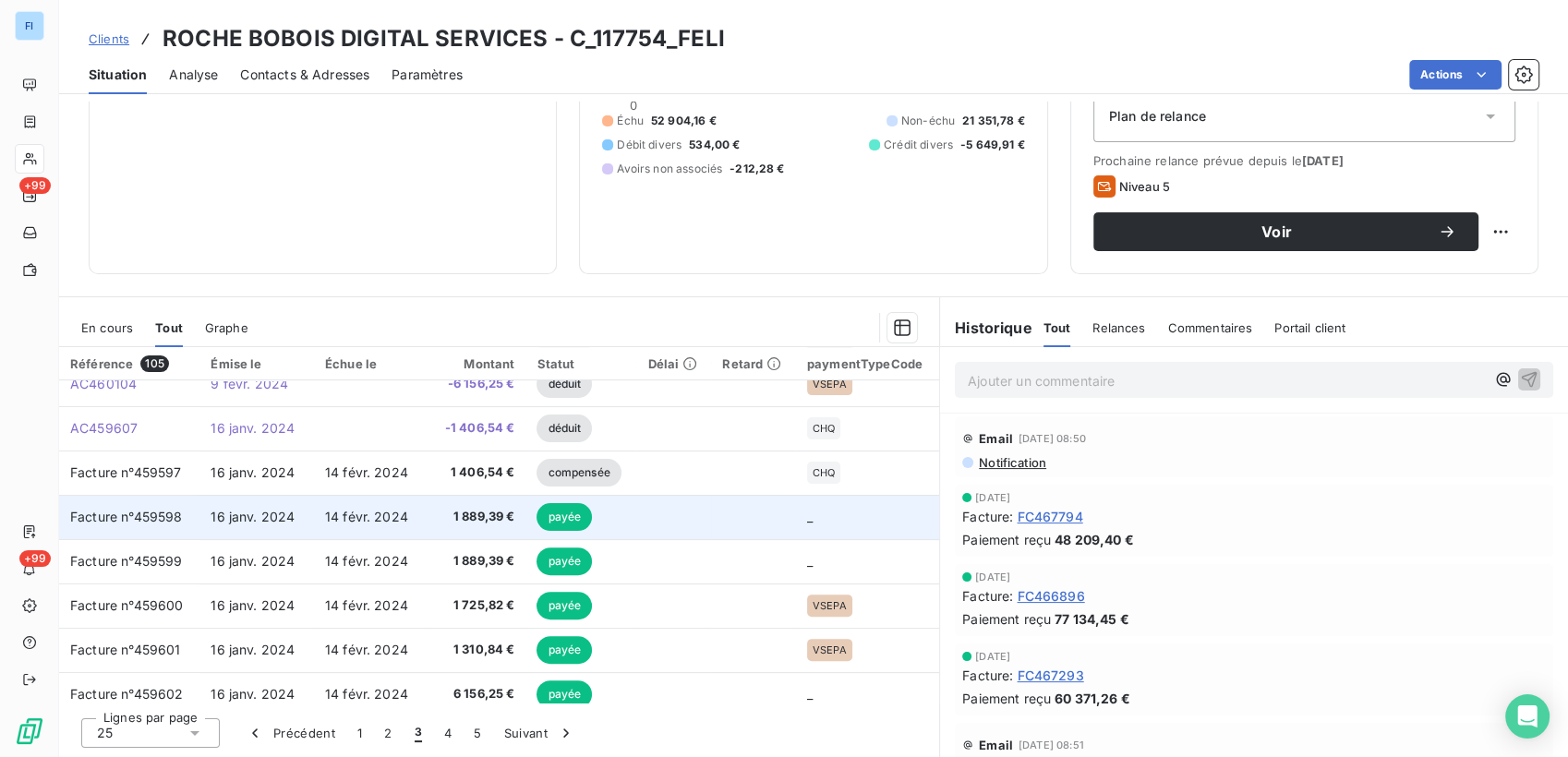
click at [343, 503] on td "14 févr. 2024" at bounding box center [371, 516] width 113 height 44
